Goal: Transaction & Acquisition: Purchase product/service

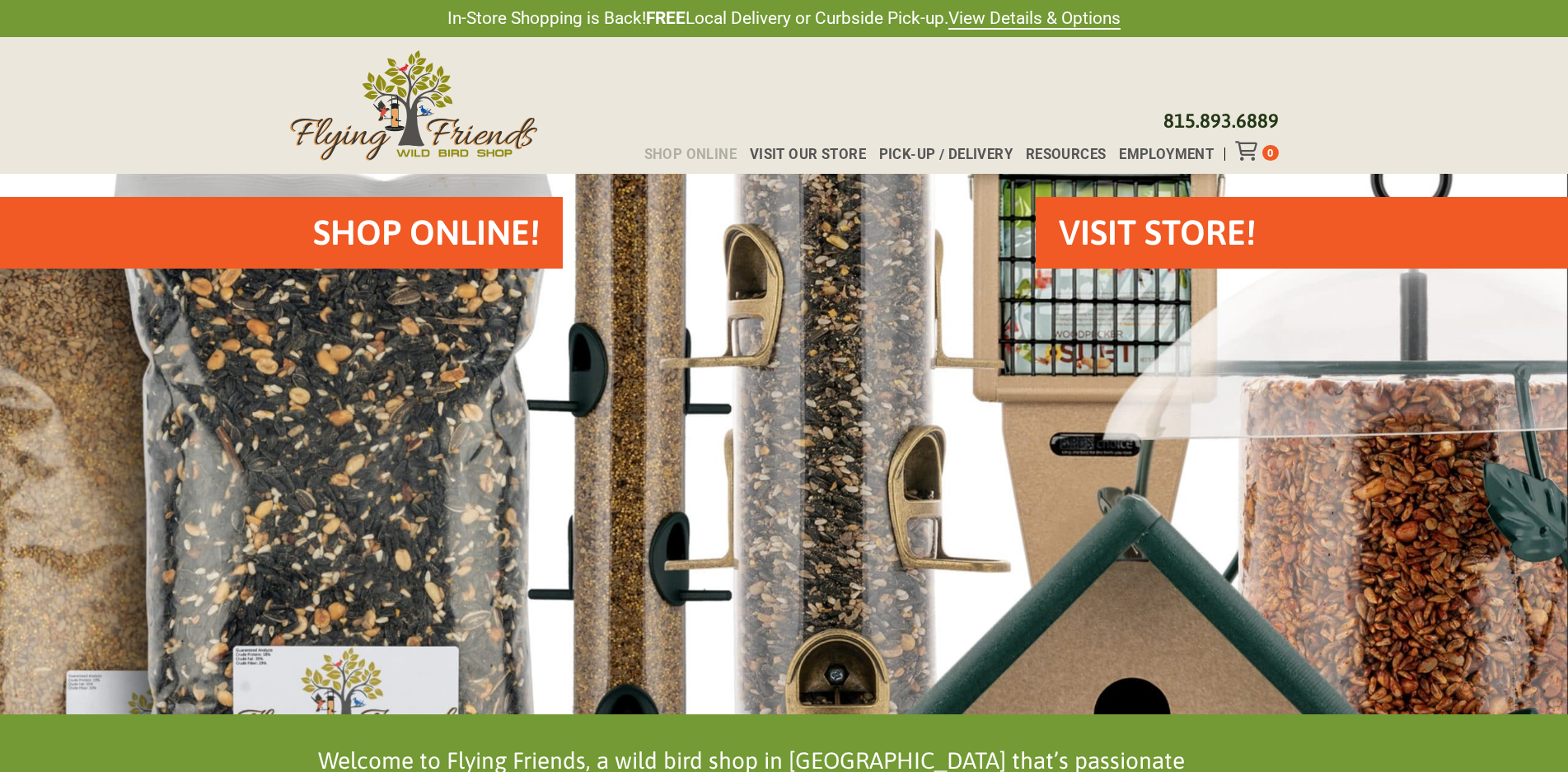
click at [708, 156] on span "Shop Online" at bounding box center [691, 154] width 93 height 14
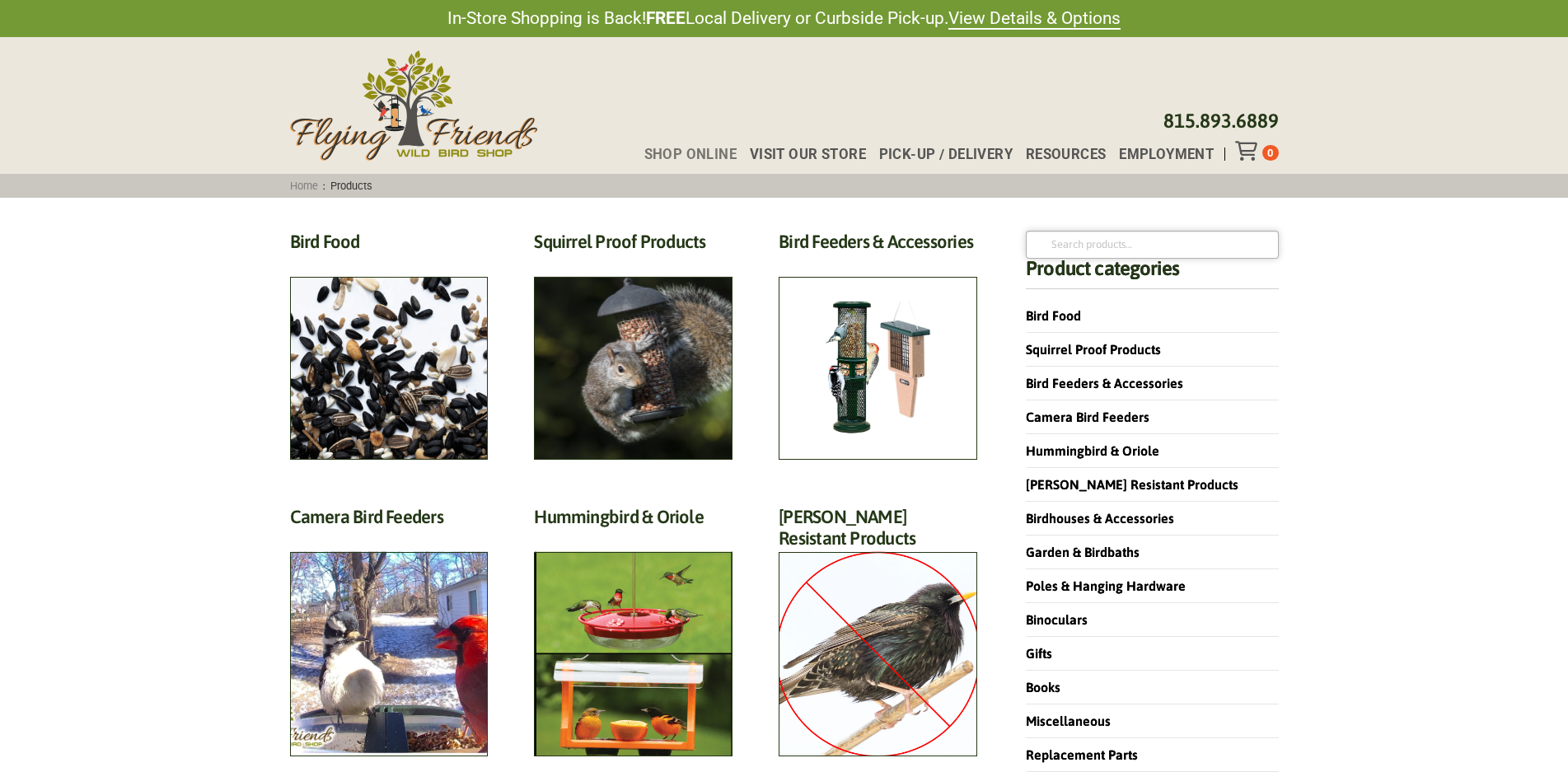
click at [1205, 241] on input "Search for:" at bounding box center [1152, 244] width 252 height 28
type input "solar"
click button "Search" at bounding box center [0, 0] width 0 height 0
